Goal: Task Accomplishment & Management: Use online tool/utility

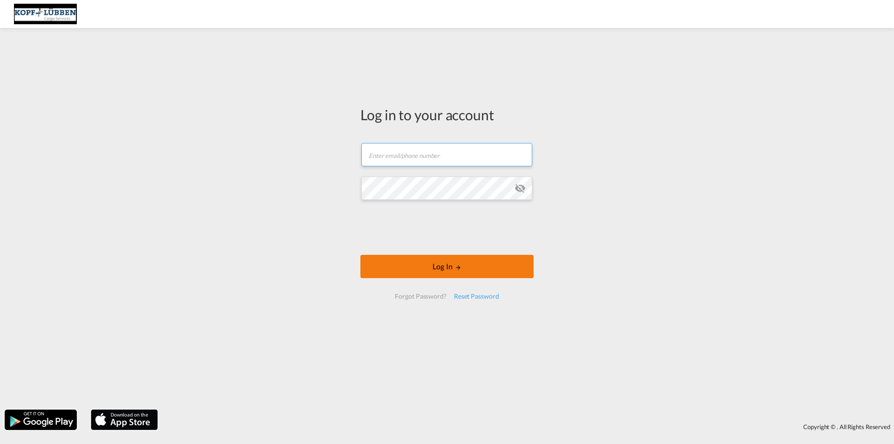
type input "[EMAIL_ADDRESS][PERSON_NAME][DOMAIN_NAME]"
click at [421, 267] on button "Log In" at bounding box center [446, 266] width 173 height 23
